Goal: Task Accomplishment & Management: Use online tool/utility

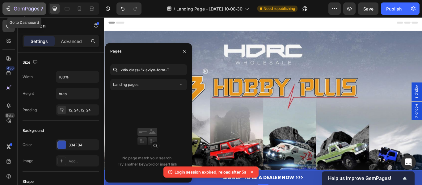
scroll to position [325, 0]
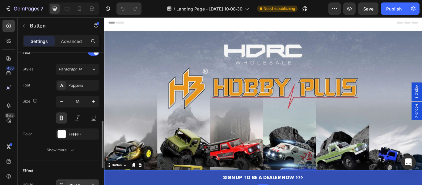
scroll to position [325, 0]
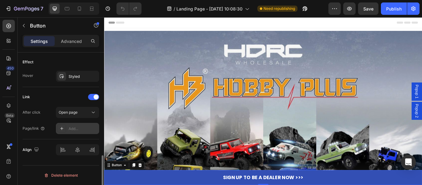
click at [78, 125] on div "Add..." at bounding box center [77, 128] width 43 height 11
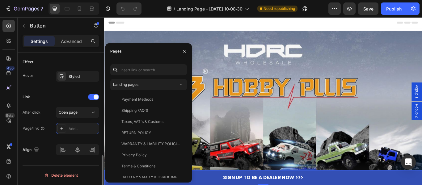
click at [59, 99] on div "Link" at bounding box center [61, 97] width 77 height 10
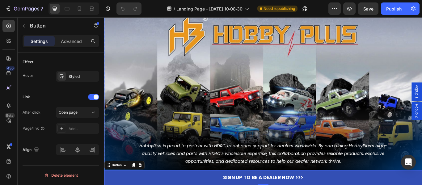
scroll to position [185, 0]
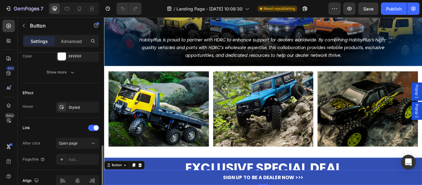
scroll to position [325, 0]
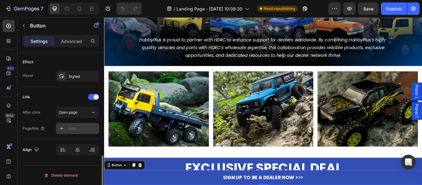
click at [71, 129] on div "Add..." at bounding box center [83, 129] width 29 height 6
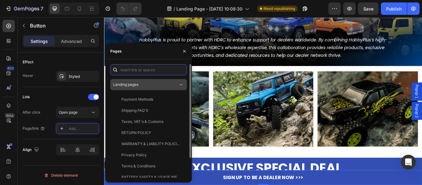
paste input "https://manage.kmail-lists.com/subscriptions/subscribe?a=XMLzgK&g=XvKBnK"
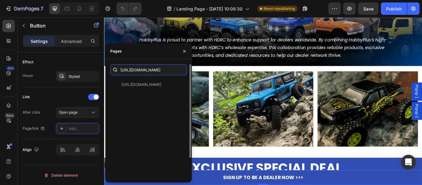
type input "https://manage.kmail-lists.com/subscriptions/subscribe?a=XMLzgK&g=XvKBnK"
click at [148, 110] on div "https://manage.kmail-lists.com/subscriptions/subscribe?a=XMLzgK&g=XvKBnK View" at bounding box center [148, 140] width 77 height 122
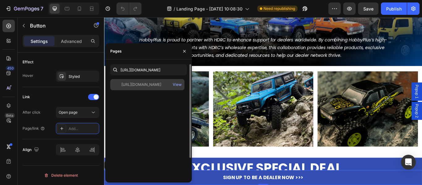
click at [135, 85] on div "https://manage.kmail-lists.com/subscriptions/subscribe?a=XMLzgK&g=XvKBnK" at bounding box center [141, 85] width 40 height 6
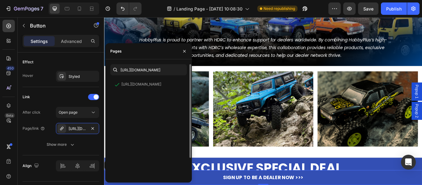
click at [131, 118] on div "https://manage.kmail-lists.com/subscriptions/subscribe?a=XMLzgK&g=XvKBnK View" at bounding box center [148, 140] width 77 height 122
click at [33, 136] on div "After click Open page Page/link https://manage.kmail-lists.com/subscriptions/su…" at bounding box center [61, 128] width 77 height 43
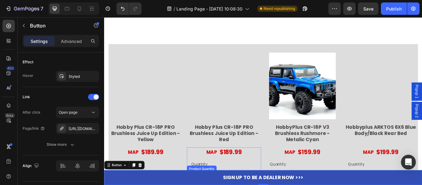
scroll to position [1543, 0]
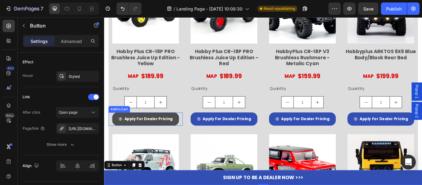
click at [116, 138] on button "Apply For Dealer Pricing" at bounding box center [152, 135] width 78 height 15
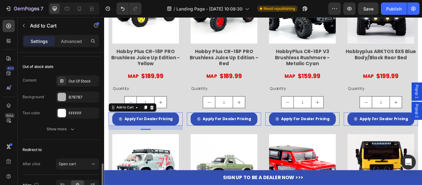
scroll to position [560, 0]
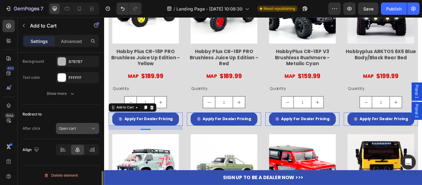
click at [66, 130] on span "Open cart" at bounding box center [67, 128] width 17 height 5
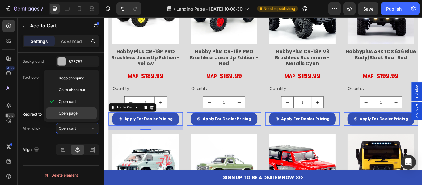
click at [72, 113] on span "Open page" at bounding box center [68, 113] width 19 height 6
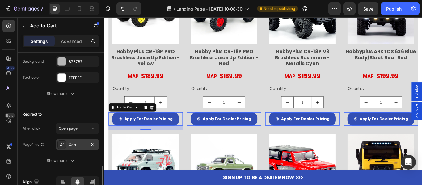
click at [76, 145] on div "Cart" at bounding box center [78, 145] width 18 height 6
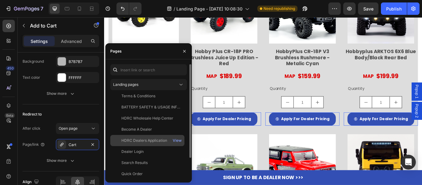
scroll to position [24, 0]
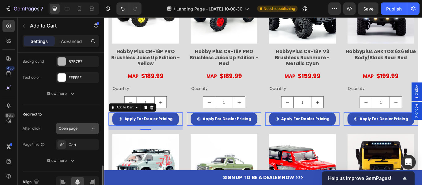
click at [77, 133] on button "Open page" at bounding box center [77, 128] width 43 height 11
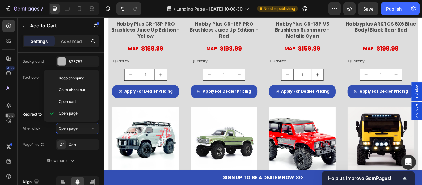
scroll to position [1574, 0]
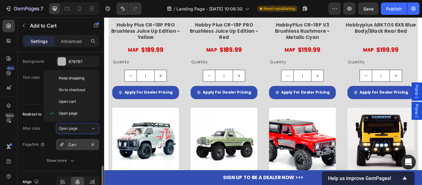
click at [70, 147] on div "Cart" at bounding box center [78, 145] width 18 height 6
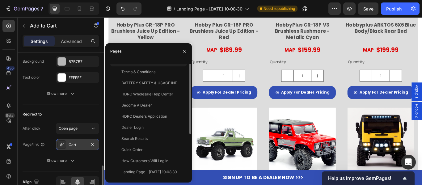
scroll to position [0, 0]
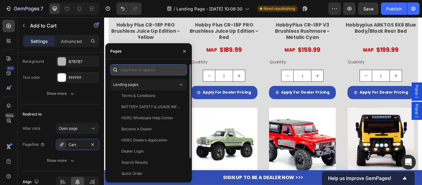
click at [151, 73] on input "text" at bounding box center [148, 69] width 77 height 11
paste input "https://manage.kmail-lists.com/subscriptions/subscribe?a=XMLzgK&g=XvKBnK"
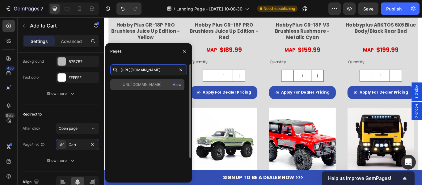
type input "https://manage.kmail-lists.com/subscriptions/subscribe?a=XMLzgK&g=XvKBnK"
click at [153, 87] on div "https://manage.kmail-lists.com/subscriptions/subscribe?a=XMLzgK&g=XvKBnK" at bounding box center [141, 85] width 40 height 6
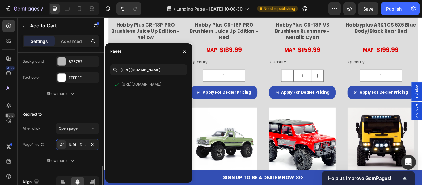
click at [68, 112] on div "Redirect to" at bounding box center [61, 114] width 77 height 10
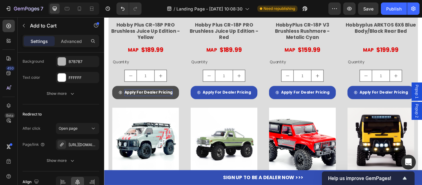
click at [147, 102] on div "Apply For Dealer Pricing" at bounding box center [155, 105] width 56 height 8
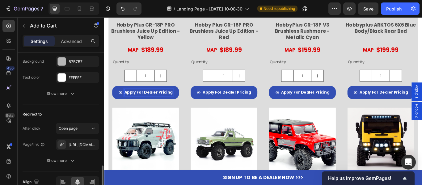
click at [72, 110] on div "Redirect to" at bounding box center [61, 114] width 77 height 10
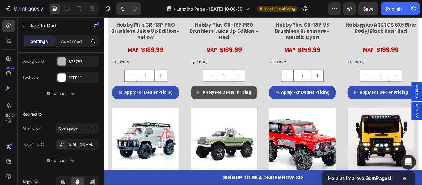
click at [207, 105] on button "Apply For Dealer Pricing" at bounding box center [244, 104] width 78 height 15
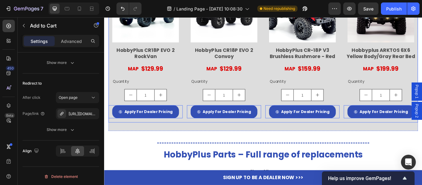
scroll to position [1759, 0]
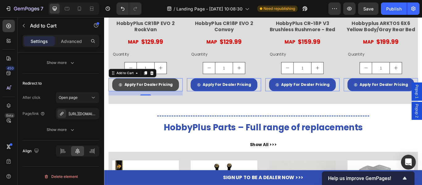
click at [117, 91] on button "Apply For Dealer Pricing" at bounding box center [152, 95] width 78 height 15
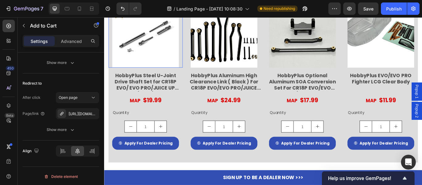
scroll to position [1944, 0]
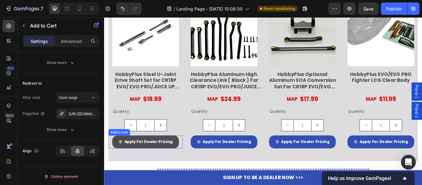
click at [116, 160] on button "Apply For Dealer Pricing" at bounding box center [152, 162] width 78 height 15
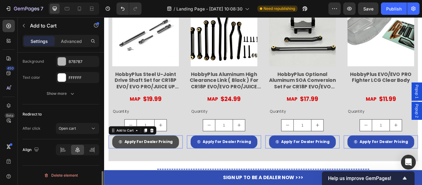
scroll to position [560, 0]
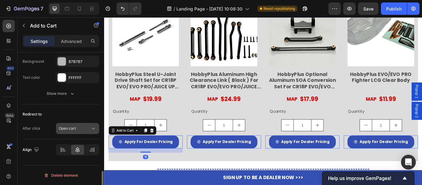
click at [74, 125] on button "Open cart" at bounding box center [77, 128] width 43 height 11
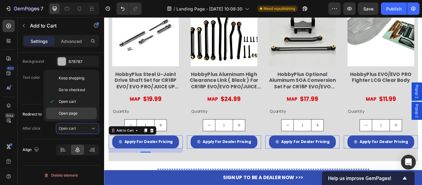
click at [78, 112] on p "Open page" at bounding box center [76, 113] width 35 height 6
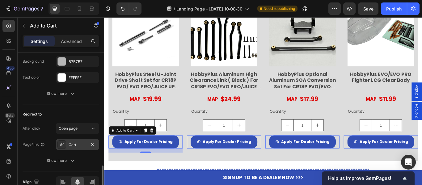
click at [73, 146] on div "Cart" at bounding box center [78, 145] width 18 height 6
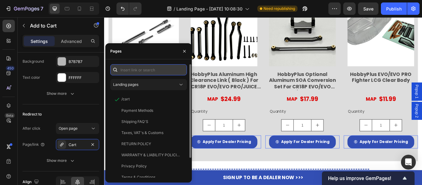
click at [139, 73] on input "text" at bounding box center [148, 69] width 77 height 11
paste input "https://manage.kmail-lists.com/subscriptions/subscribe?a=XMLzgK&g=XvKBnK"
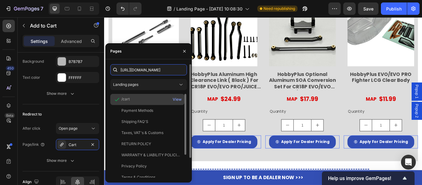
scroll to position [0, 86]
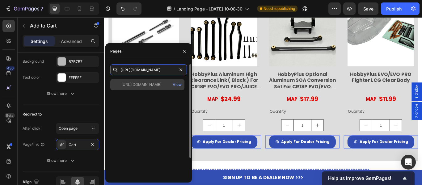
type input "https://manage.kmail-lists.com/subscriptions/subscribe?a=XMLzgK&g=XvKBnK"
click at [137, 83] on div "https://manage.kmail-lists.com/subscriptions/subscribe?a=XMLzgK&g=XvKBnK" at bounding box center [141, 85] width 40 height 6
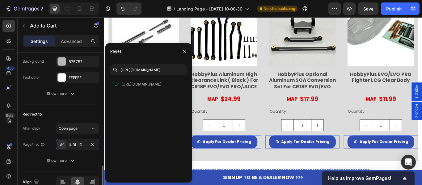
click at [85, 115] on div "Redirect to" at bounding box center [61, 114] width 77 height 10
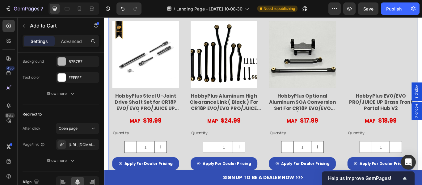
scroll to position [2191, 0]
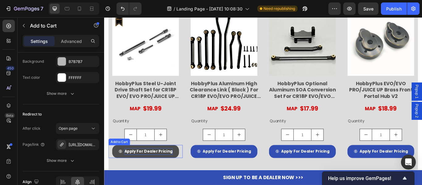
click at [141, 172] on div "Apply For Dealer Pricing" at bounding box center [155, 174] width 56 height 8
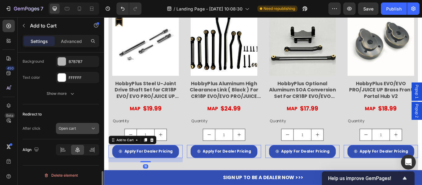
click at [72, 131] on span "Open cart" at bounding box center [67, 129] width 17 height 6
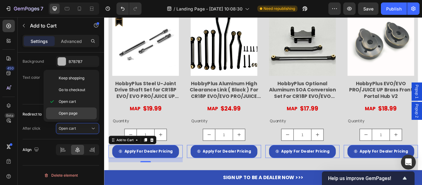
click at [72, 114] on span "Open page" at bounding box center [68, 113] width 19 height 6
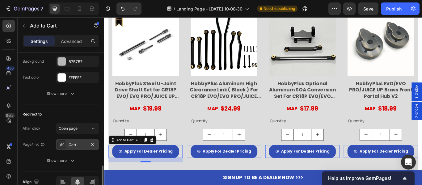
click at [76, 146] on div "Cart" at bounding box center [78, 145] width 18 height 6
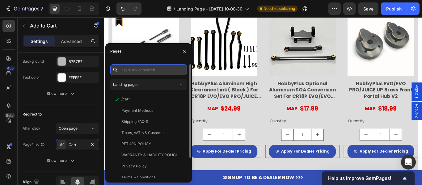
click at [131, 71] on input "text" at bounding box center [148, 69] width 77 height 11
paste input "https://manage.kmail-lists.com/subscriptions/subscribe?a=XMLzgK&g=XvKBnK"
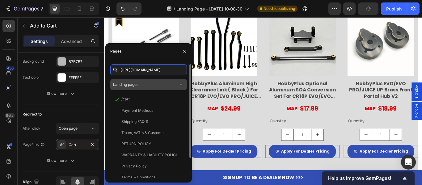
scroll to position [0, 86]
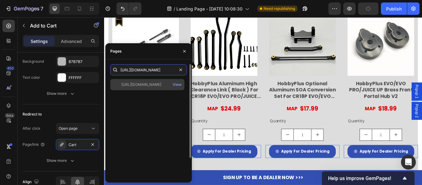
type input "https://manage.kmail-lists.com/subscriptions/subscribe?a=XMLzgK&g=XvKBnK"
click at [143, 86] on div "https://manage.kmail-lists.com/subscriptions/subscribe?a=XMLzgK&g=XvKBnK" at bounding box center [141, 85] width 40 height 6
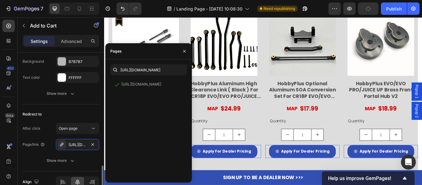
click at [74, 110] on div "Redirect to" at bounding box center [61, 114] width 77 height 10
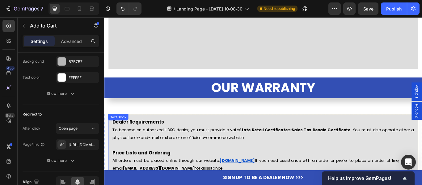
scroll to position [2271, 0]
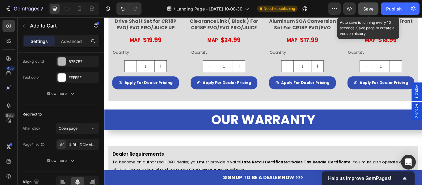
click at [371, 8] on span "Save" at bounding box center [368, 8] width 10 height 5
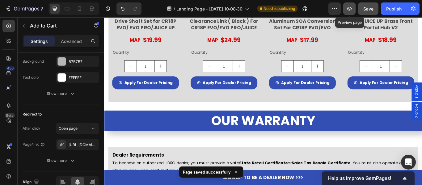
click at [350, 12] on button "button" at bounding box center [349, 8] width 12 height 12
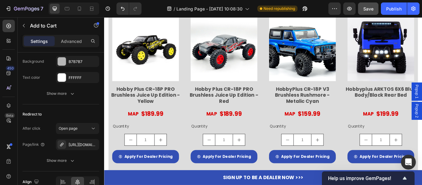
scroll to position [1500, 0]
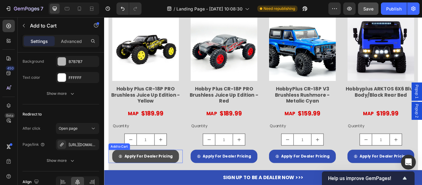
click at [121, 176] on button "Apply For Dealer Pricing" at bounding box center [152, 179] width 78 height 15
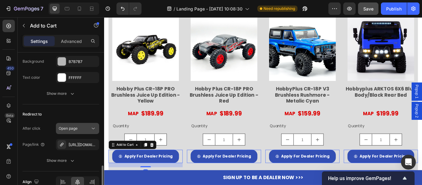
click at [86, 130] on div "Open page" at bounding box center [74, 129] width 31 height 6
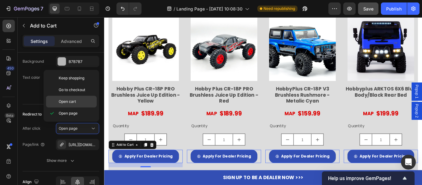
click at [79, 104] on div "Open cart" at bounding box center [71, 102] width 51 height 12
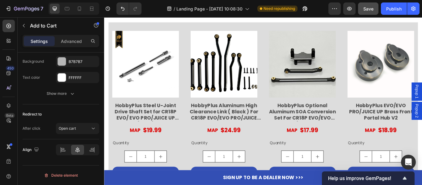
scroll to position [2055, 0]
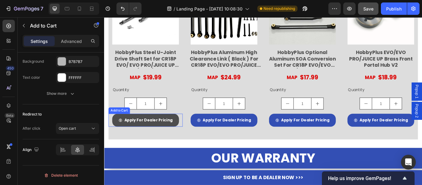
click at [117, 138] on button "Apply For Dealer Pricing" at bounding box center [152, 137] width 78 height 15
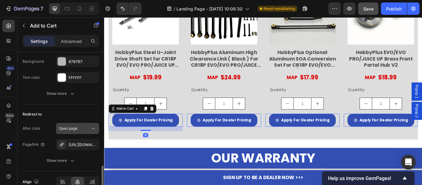
click at [69, 131] on span "Open page" at bounding box center [68, 129] width 19 height 6
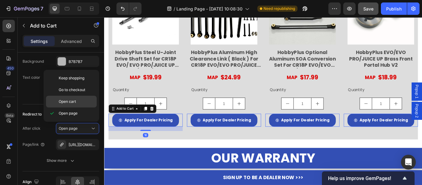
click at [75, 102] on span "Open cart" at bounding box center [67, 102] width 17 height 6
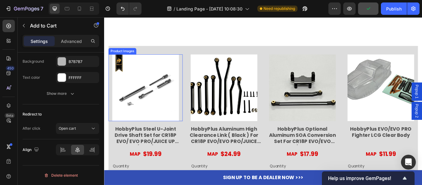
scroll to position [1932, 0]
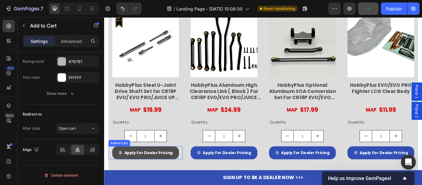
click at [119, 174] on button "Apply For Dealer Pricing" at bounding box center [152, 175] width 78 height 15
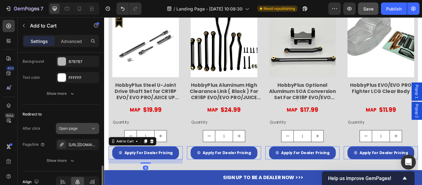
click at [71, 127] on span "Open page" at bounding box center [68, 128] width 19 height 5
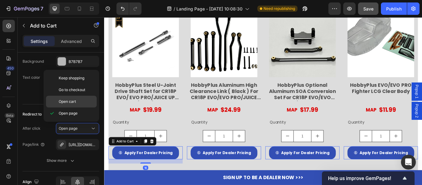
click at [75, 99] on span "Open cart" at bounding box center [67, 102] width 17 height 6
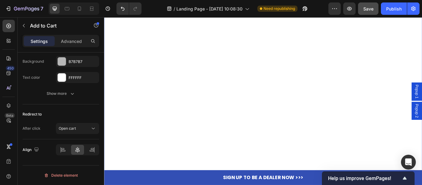
scroll to position [913, 0]
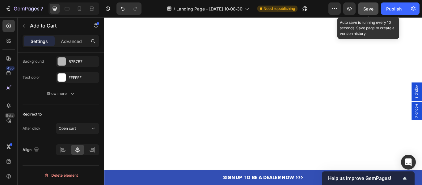
click at [366, 9] on span "Save" at bounding box center [368, 8] width 10 height 5
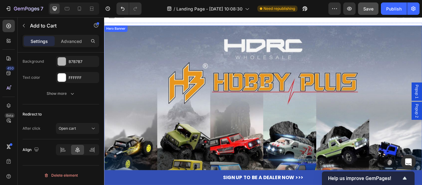
scroll to position [0, 0]
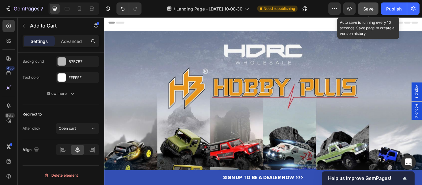
click at [370, 7] on span "Save" at bounding box center [368, 8] width 10 height 5
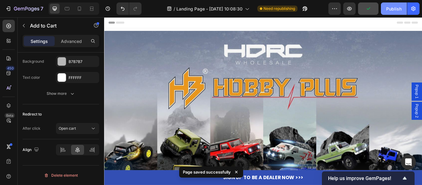
click at [389, 7] on div "Publish" at bounding box center [393, 9] width 15 height 6
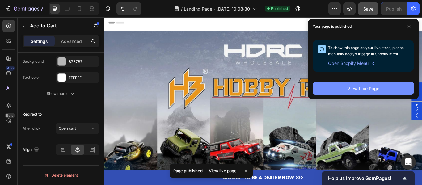
click at [358, 87] on div "View Live Page" at bounding box center [363, 88] width 32 height 6
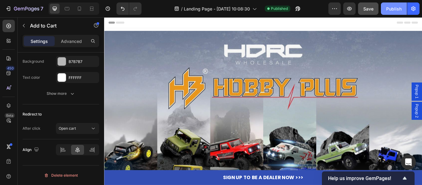
click at [397, 10] on div "Publish" at bounding box center [393, 9] width 15 height 6
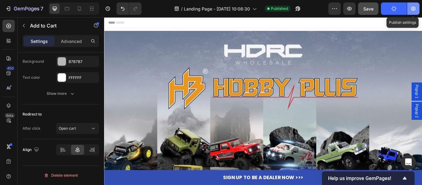
click at [413, 10] on icon "button" at bounding box center [413, 8] width 4 height 5
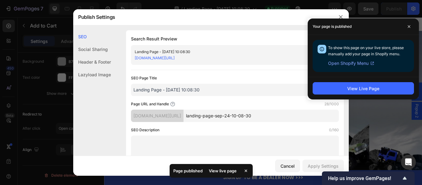
scroll to position [31, 0]
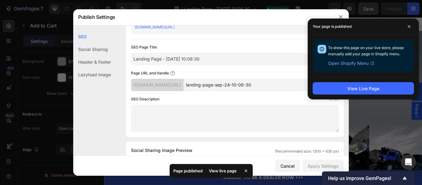
click at [269, 90] on input "landing-page-sep-24-10-08-30" at bounding box center [260, 85] width 155 height 12
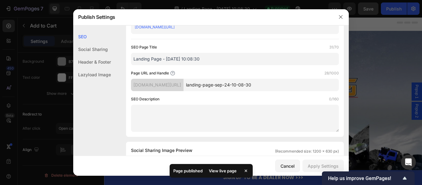
drag, startPoint x: 285, startPoint y: 86, endPoint x: 207, endPoint y: 93, distance: 78.0
click at [207, 93] on div "SEO Page Title 31/70 Landing Page - Sep 24, 10:08:30 Page URL and Handle 28/100…" at bounding box center [235, 88] width 208 height 88
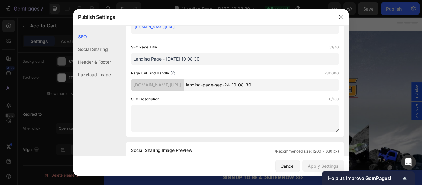
scroll to position [0, 0]
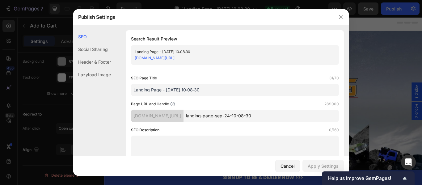
drag, startPoint x: 239, startPoint y: 91, endPoint x: 38, endPoint y: 89, distance: 200.6
click at [38, 89] on div "Publish Settings SEO Social Sharing Header & Footer Lazyload Image SEO Search R…" at bounding box center [211, 92] width 422 height 185
drag, startPoint x: 289, startPoint y: 118, endPoint x: 212, endPoint y: 114, distance: 77.8
click at [212, 114] on div "helidirect-com.myshopify.com/pages/ landing-page-sep-24-10-08-30" at bounding box center [235, 116] width 208 height 12
drag, startPoint x: 210, startPoint y: 95, endPoint x: 95, endPoint y: 93, distance: 114.8
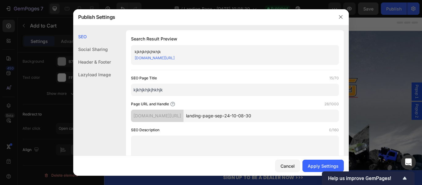
type input "kjkhjkhjkjhkhjk"
click at [260, 119] on input "landing-page-sep-24-10-08-30" at bounding box center [260, 116] width 155 height 12
drag, startPoint x: 308, startPoint y: 115, endPoint x: 208, endPoint y: 114, distance: 100.0
click at [208, 114] on div "helidirect-com.myshopify.com/pages/ landing-page-sep-24-10-08-30" at bounding box center [235, 116] width 208 height 12
drag, startPoint x: 184, startPoint y: 89, endPoint x: 93, endPoint y: 94, distance: 90.8
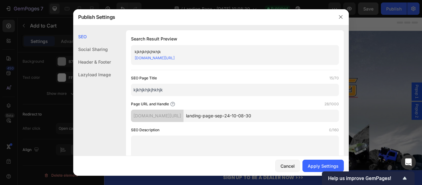
drag, startPoint x: 288, startPoint y: 116, endPoint x: 223, endPoint y: 92, distance: 69.1
click at [210, 104] on div "Page URL and Handle 28/1000 helidirect-com.myshopify.com/pages/ landing-page-se…" at bounding box center [235, 111] width 208 height 21
type input "h"
type input "D"
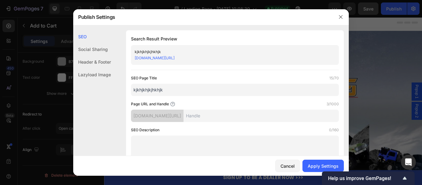
type input "d"
type input "e"
click at [229, 114] on input "dealer_hobbyplus_hdrc" at bounding box center [260, 116] width 155 height 12
drag, startPoint x: 282, startPoint y: 116, endPoint x: 204, endPoint y: 115, distance: 78.1
click at [204, 115] on div "helidirect-com.myshopify.com/pages/ dealer_page_hobbyplus_hdrc" at bounding box center [235, 116] width 208 height 12
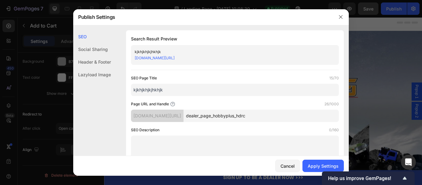
type input "dealer_page_hobbyplus_hdrc"
drag, startPoint x: 168, startPoint y: 89, endPoint x: 127, endPoint y: 90, distance: 40.2
click at [127, 90] on div "Search Result Preview kjkhjkhjkjhkhjk helidirect-com.myshopify.com/pages/dealer…" at bounding box center [235, 98] width 218 height 137
paste input "dealer_page_hobbyplus_hdrc"
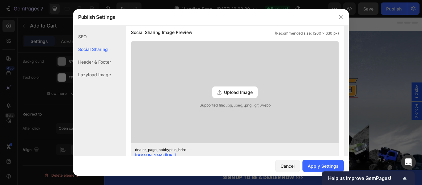
scroll to position [143, 0]
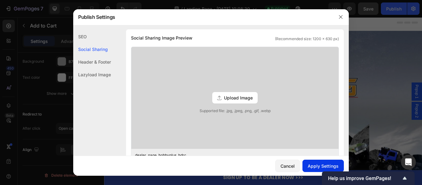
type input "dealer_page_hobbyplus_hdrc"
click at [318, 166] on div "Apply Settings" at bounding box center [322, 166] width 31 height 6
click at [341, 15] on icon "button" at bounding box center [340, 17] width 5 height 5
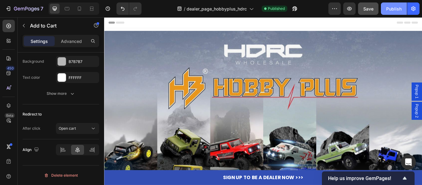
click at [390, 8] on div "Publish" at bounding box center [393, 9] width 15 height 6
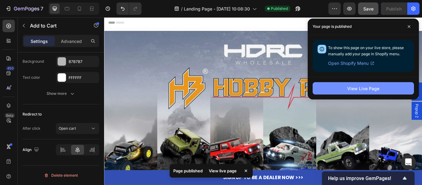
click at [325, 88] on button "View Live Page" at bounding box center [362, 88] width 101 height 12
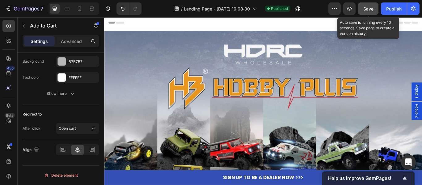
click at [393, 9] on div "Publish" at bounding box center [393, 9] width 15 height 6
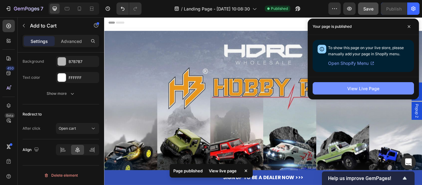
click at [364, 87] on div "View Live Page" at bounding box center [363, 88] width 32 height 6
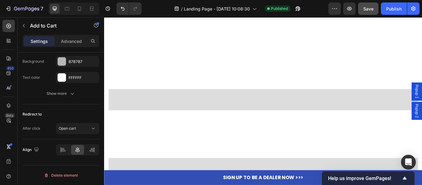
scroll to position [278, 0]
